Goal: Task Accomplishment & Management: Manage account settings

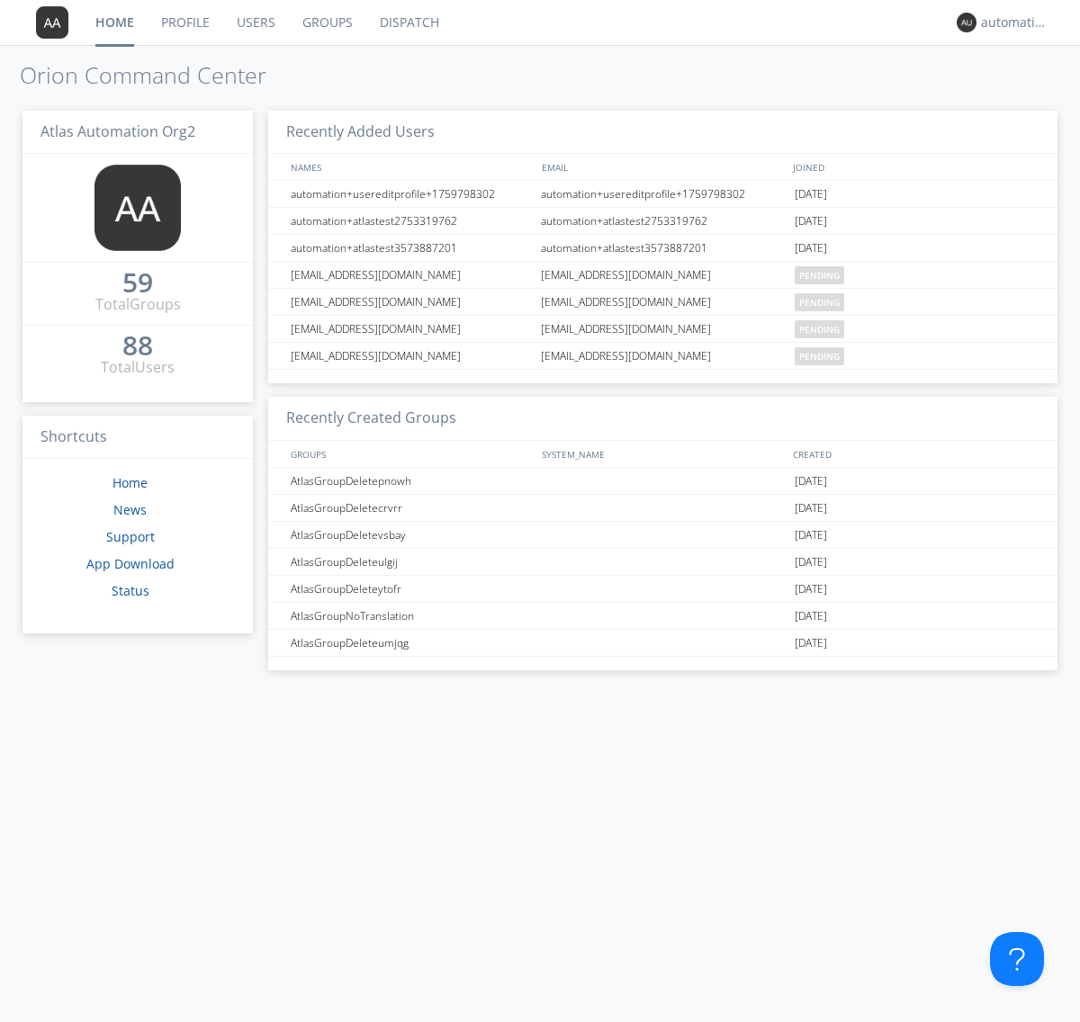
click at [408, 23] on link "Dispatch" at bounding box center [409, 22] width 86 height 45
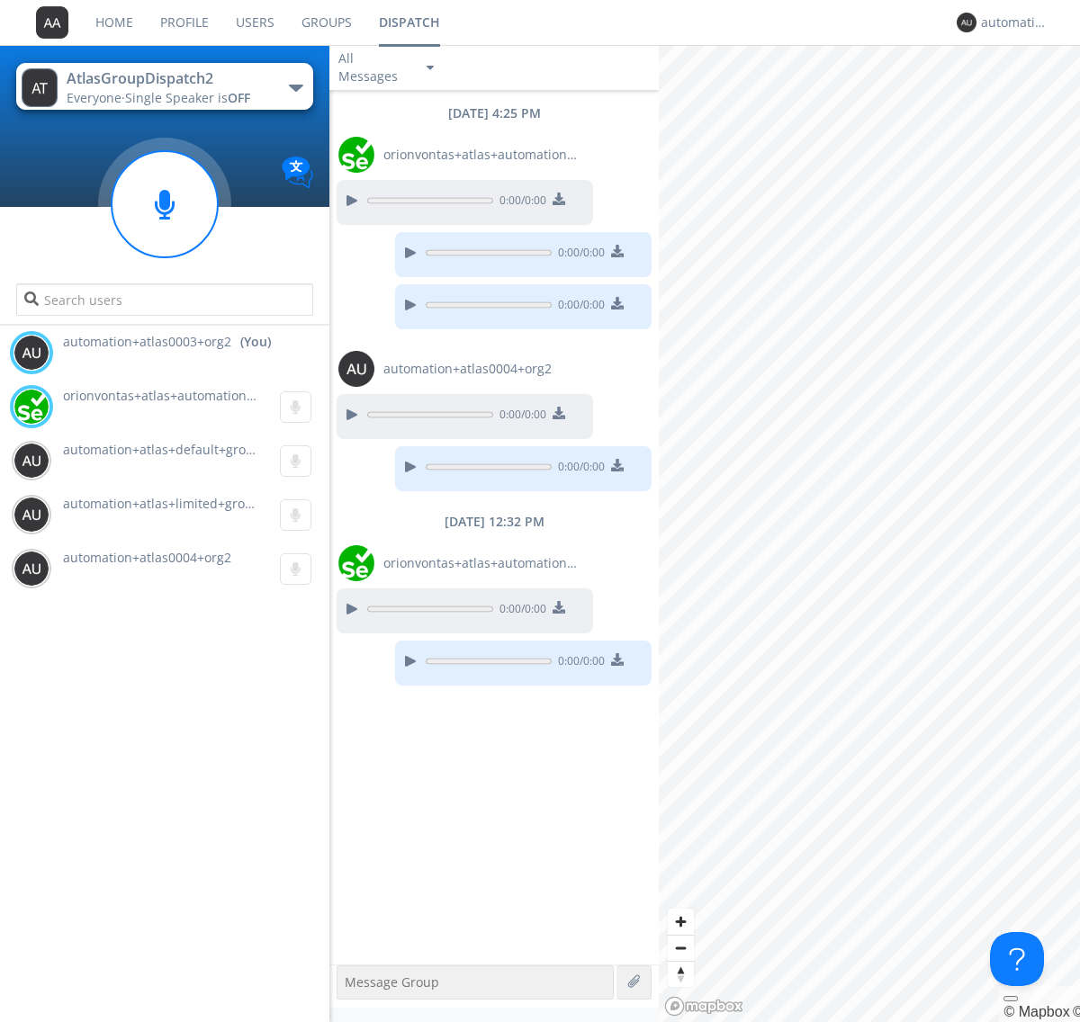
click at [295, 87] on div "button" at bounding box center [296, 88] width 14 height 7
click at [0, 0] on span "AtlasGroupDispatch" at bounding box center [0, 0] width 0 height 0
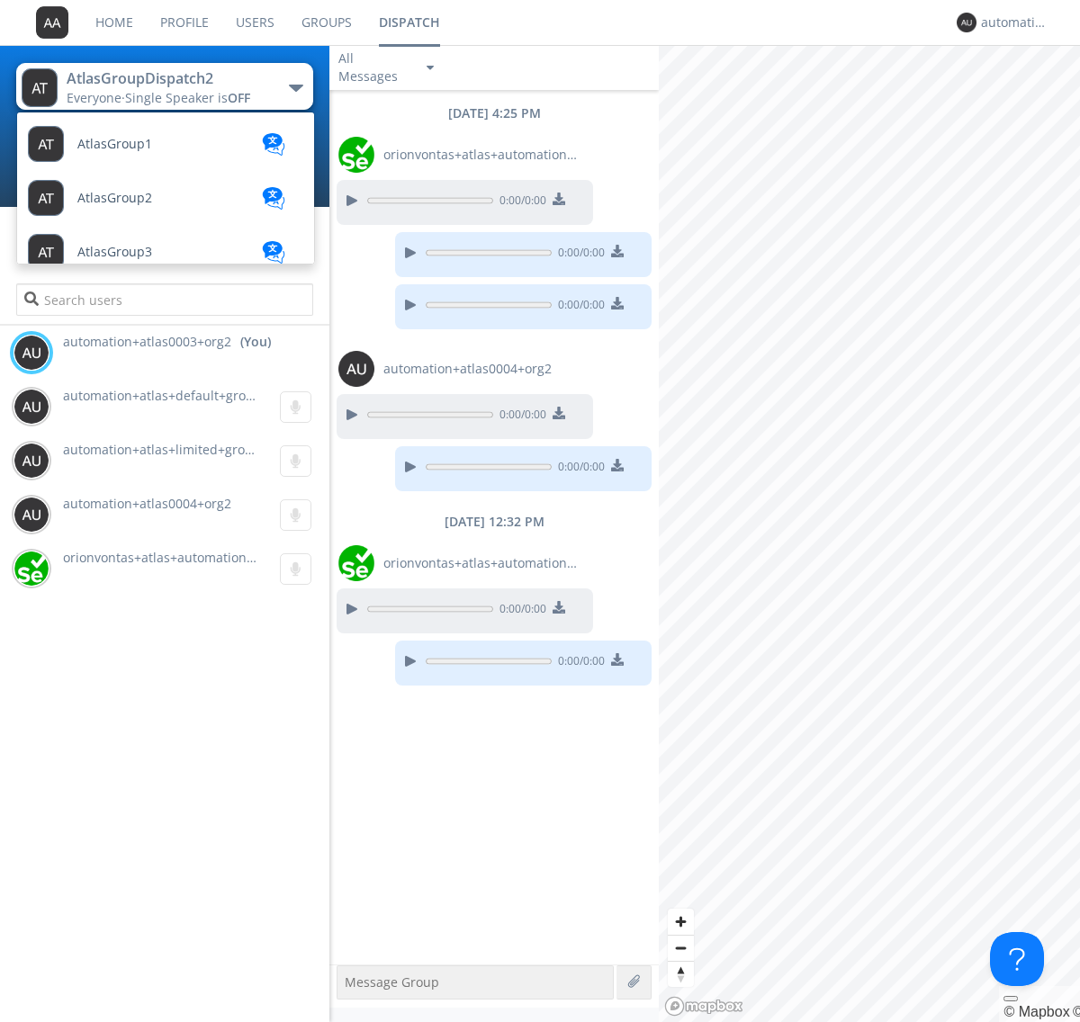
scroll to position [104, 0]
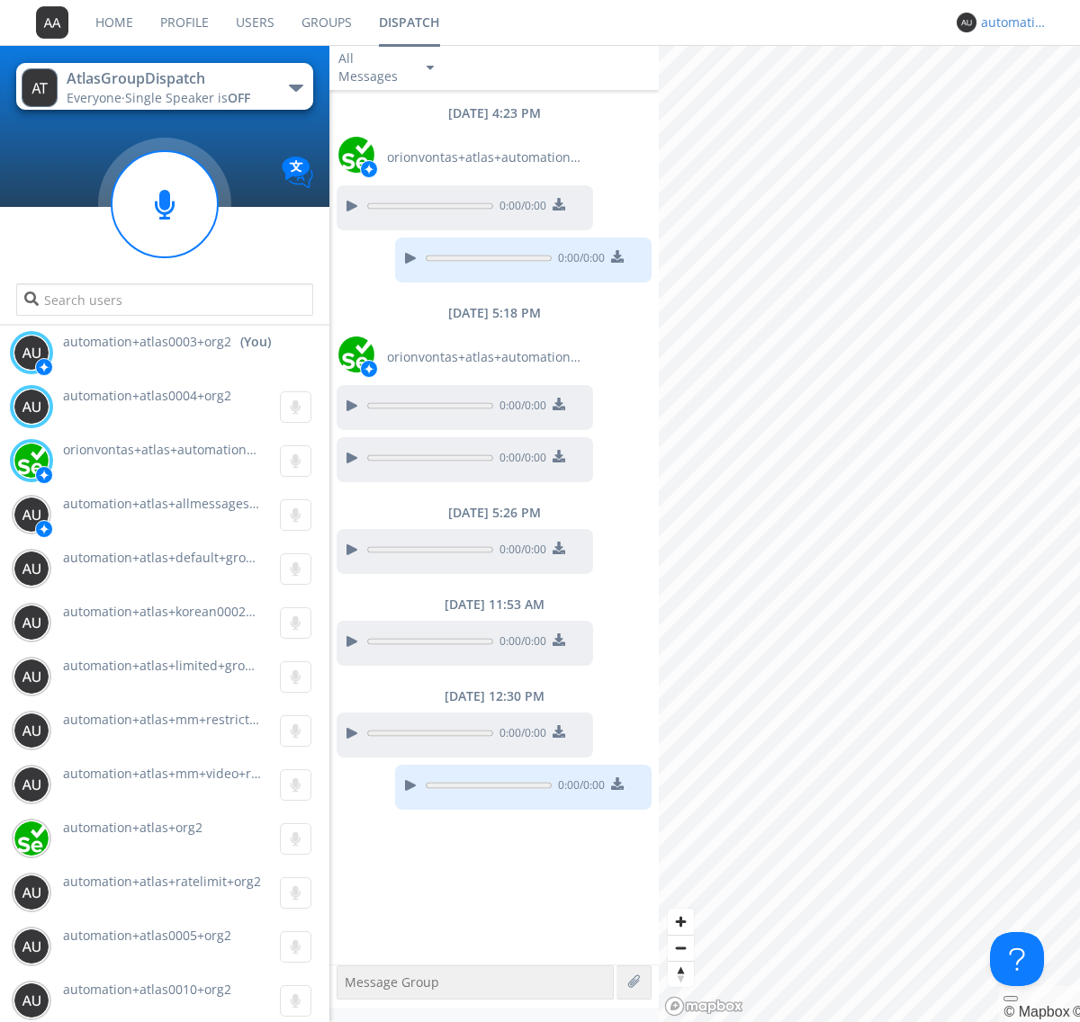
click at [1010, 23] on div "automation+atlas0003+org2" at bounding box center [1015, 23] width 68 height 18
click at [1023, 95] on div "Log Out" at bounding box center [1023, 95] width 93 height 32
